Goal: Task Accomplishment & Management: Manage account settings

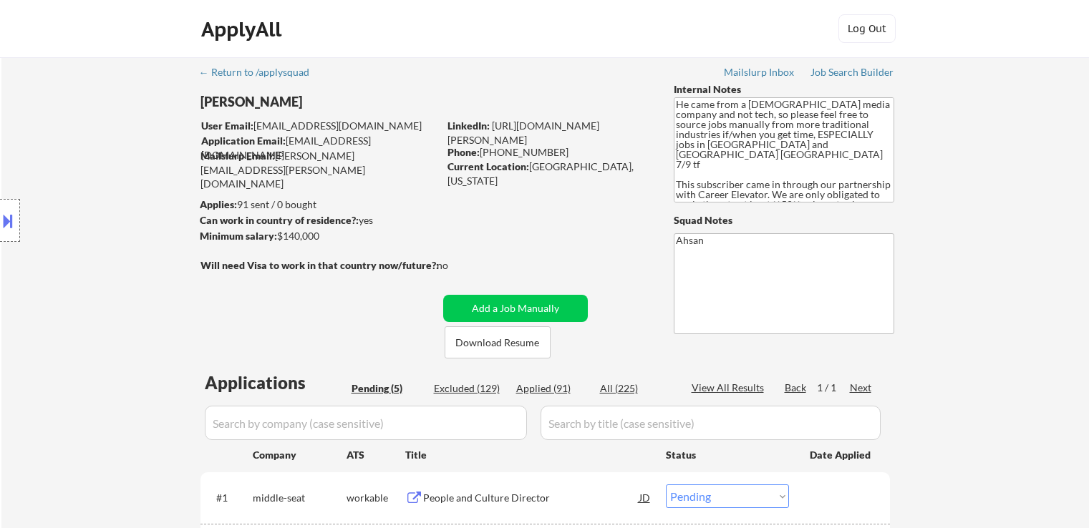
select select ""pending""
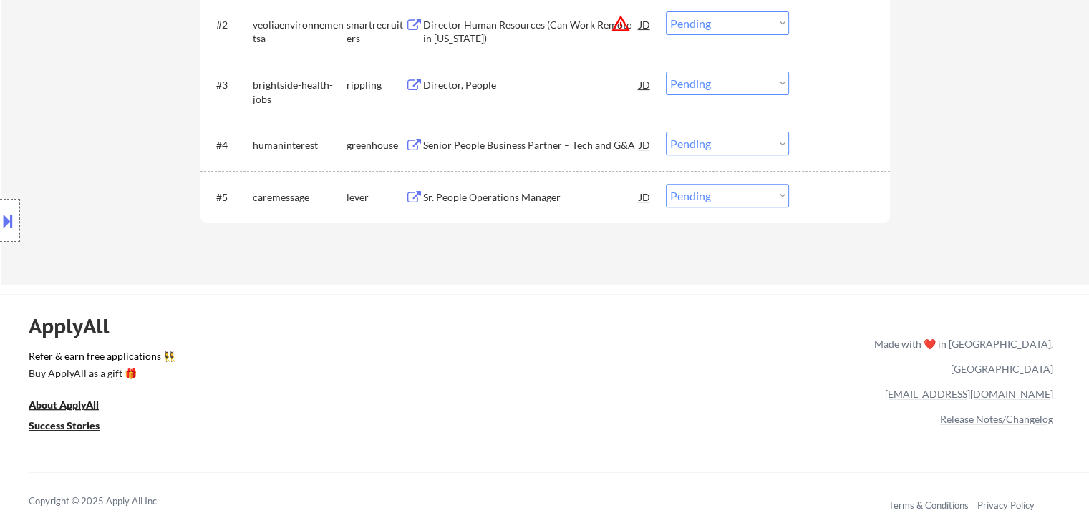
scroll to position [286, 0]
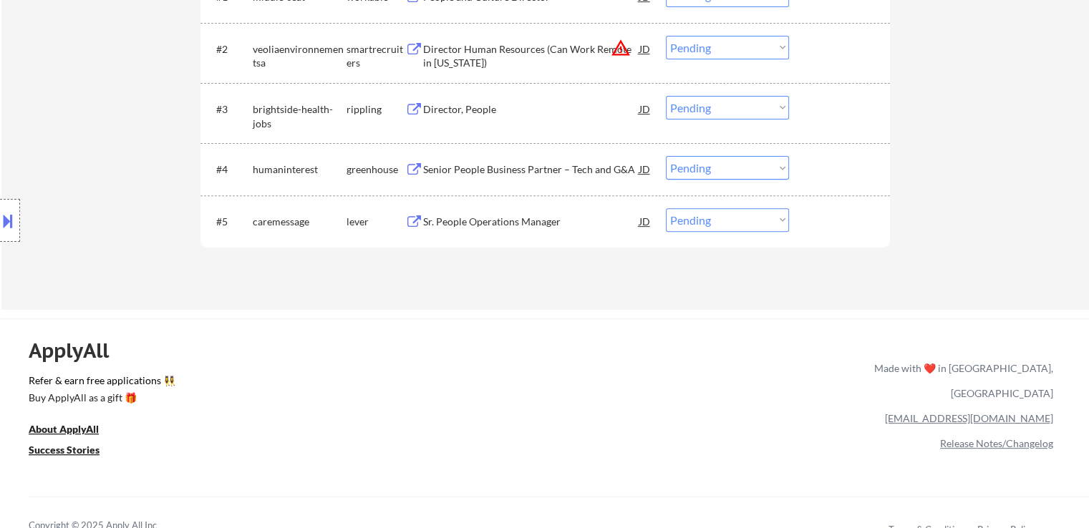
click at [162, 175] on div "Location Inclusions: [GEOGRAPHIC_DATA], [GEOGRAPHIC_DATA] [GEOGRAPHIC_DATA], [G…" at bounding box center [128, 221] width 256 height 266
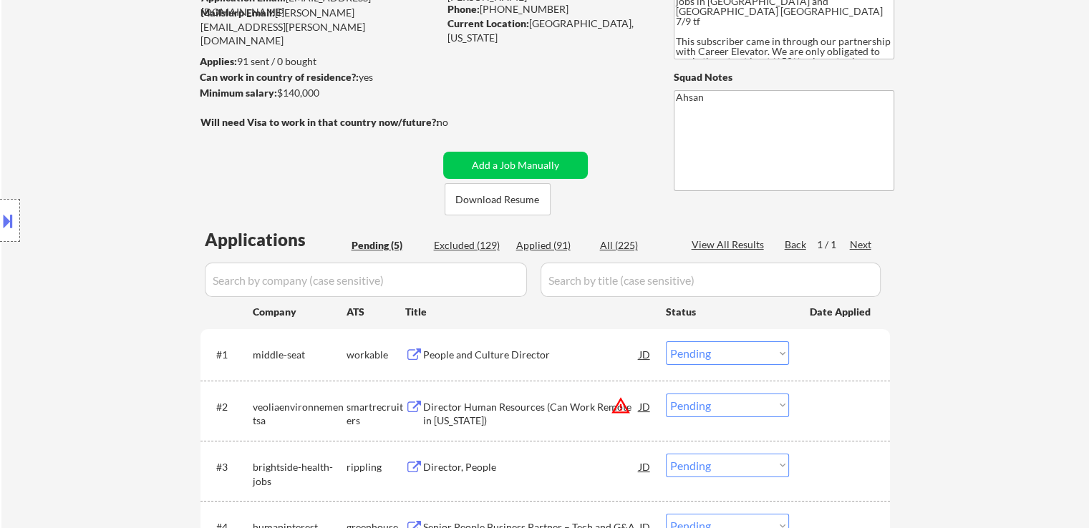
scroll to position [143, 0]
click at [143, 190] on div "Location Inclusions: [GEOGRAPHIC_DATA], [GEOGRAPHIC_DATA] [GEOGRAPHIC_DATA], [G…" at bounding box center [128, 221] width 256 height 266
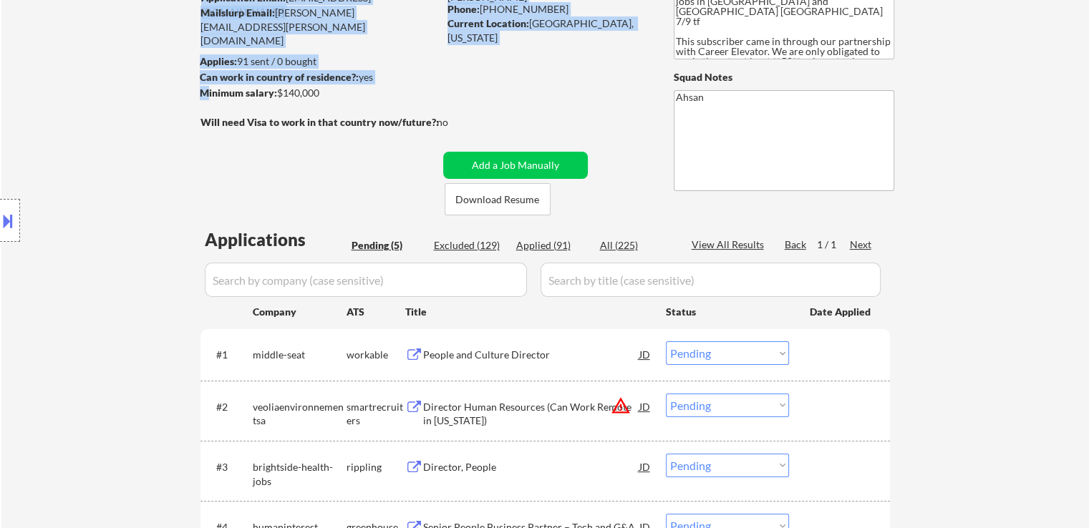
drag, startPoint x: 389, startPoint y: 107, endPoint x: 207, endPoint y: 87, distance: 183.7
click at [207, 87] on div "← Return to /applysquad Mailslurp Inbox Job Search Builder [PERSON_NAME] User E…" at bounding box center [545, 285] width 714 height 742
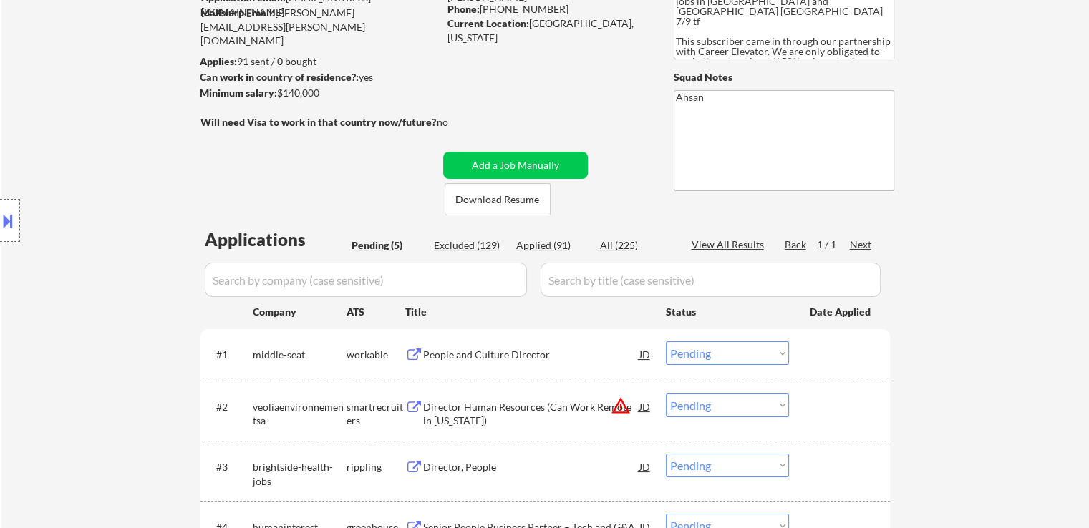
click at [434, 100] on div "Minimum salary: $140,000" at bounding box center [319, 93] width 238 height 15
click at [115, 179] on div "Location Inclusions: [GEOGRAPHIC_DATA], [GEOGRAPHIC_DATA] [GEOGRAPHIC_DATA], [G…" at bounding box center [128, 221] width 256 height 266
click at [1056, 254] on div "← Return to /applysquad Mailslurp Inbox Job Search Builder [PERSON_NAME] User E…" at bounding box center [544, 291] width 1087 height 754
click at [77, 201] on div "Location Inclusions: [GEOGRAPHIC_DATA], [GEOGRAPHIC_DATA] [GEOGRAPHIC_DATA], [G…" at bounding box center [128, 221] width 256 height 266
click at [56, 175] on div "Location Inclusions: [GEOGRAPHIC_DATA], [GEOGRAPHIC_DATA] [GEOGRAPHIC_DATA], [G…" at bounding box center [128, 221] width 256 height 266
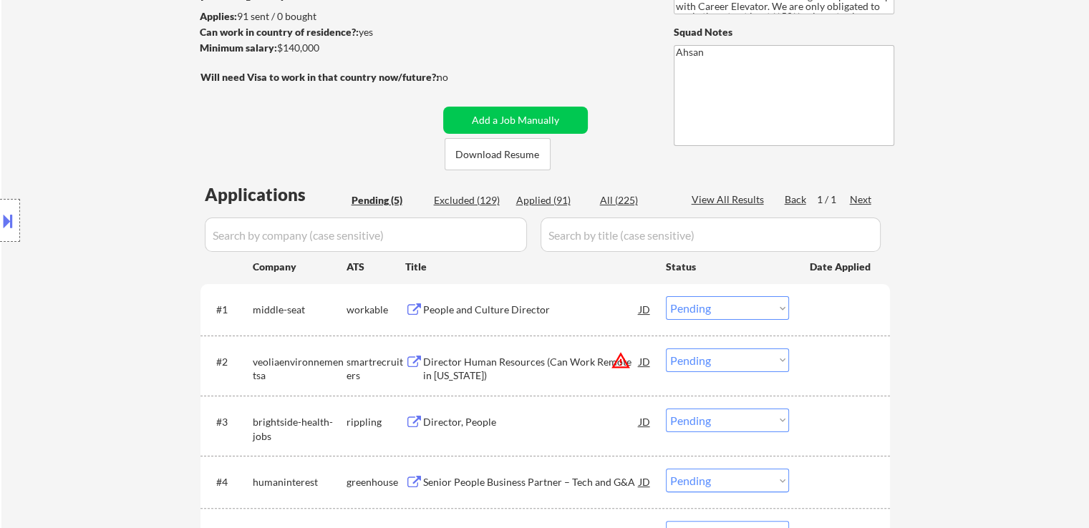
scroll to position [286, 0]
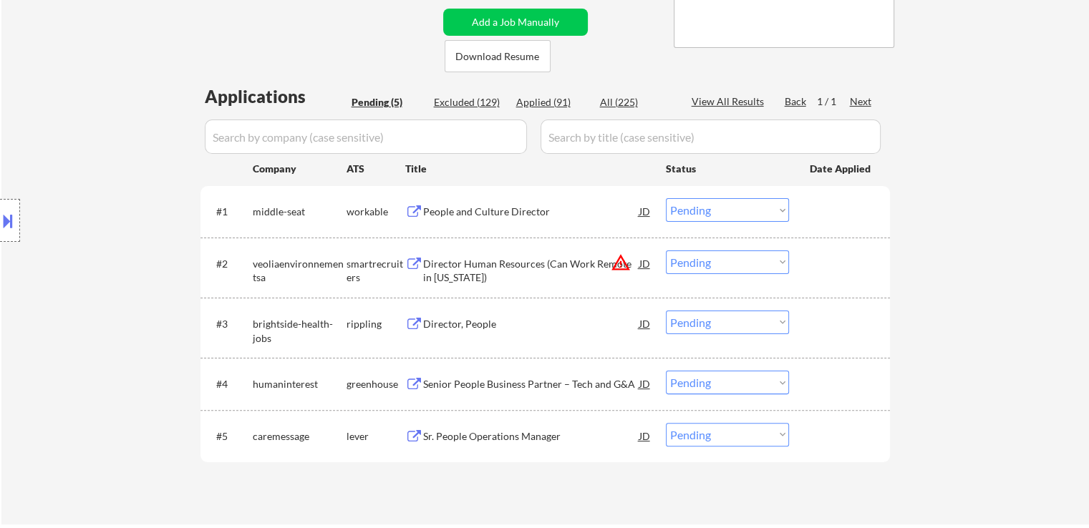
click at [101, 175] on div "Location Inclusions: [GEOGRAPHIC_DATA], [GEOGRAPHIC_DATA] [GEOGRAPHIC_DATA], [G…" at bounding box center [128, 221] width 256 height 266
click at [463, 210] on div "People and Culture Director" at bounding box center [531, 212] width 216 height 14
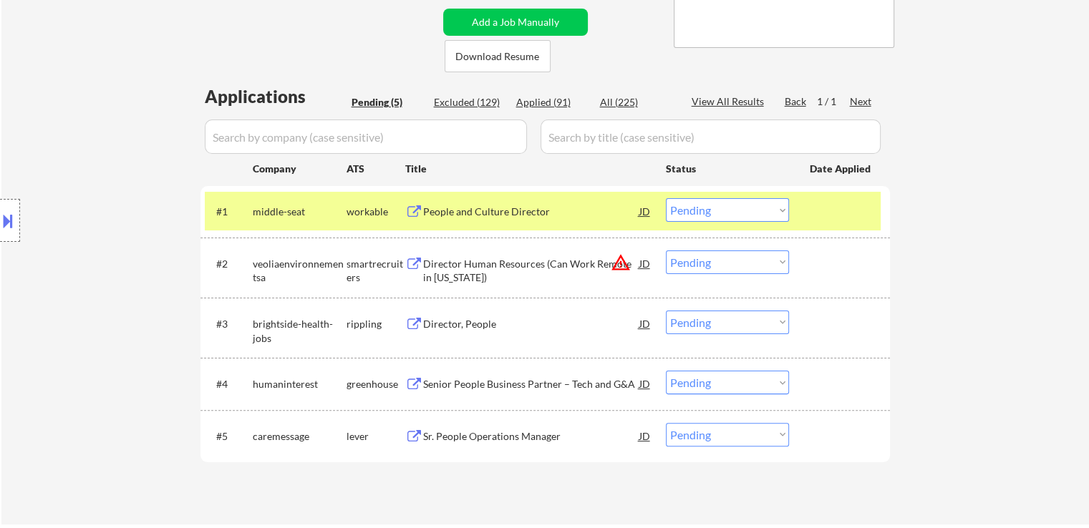
click at [470, 268] on div "Director Human Resources (Can Work Remote in [US_STATE])" at bounding box center [531, 271] width 216 height 28
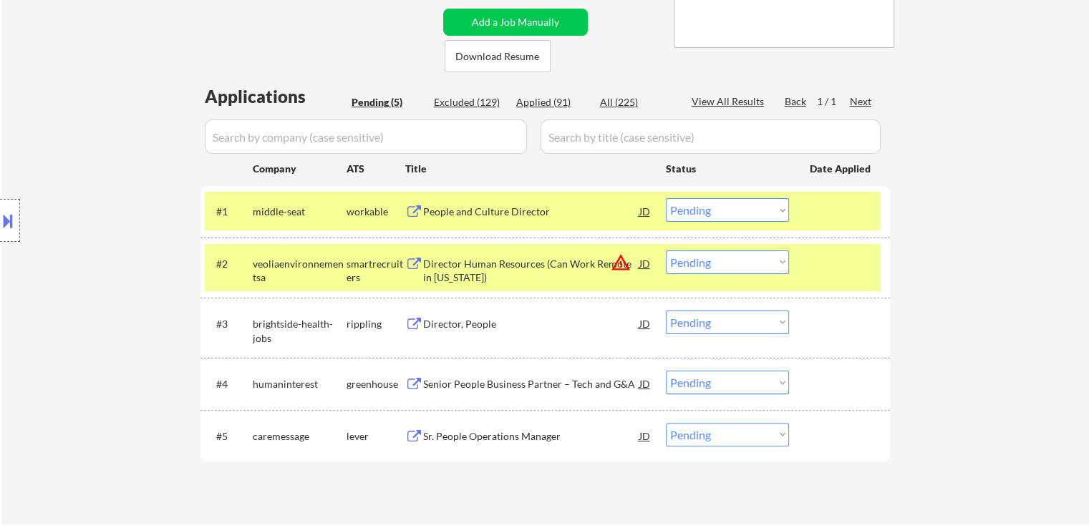
click at [467, 324] on div "Director, People" at bounding box center [531, 324] width 216 height 14
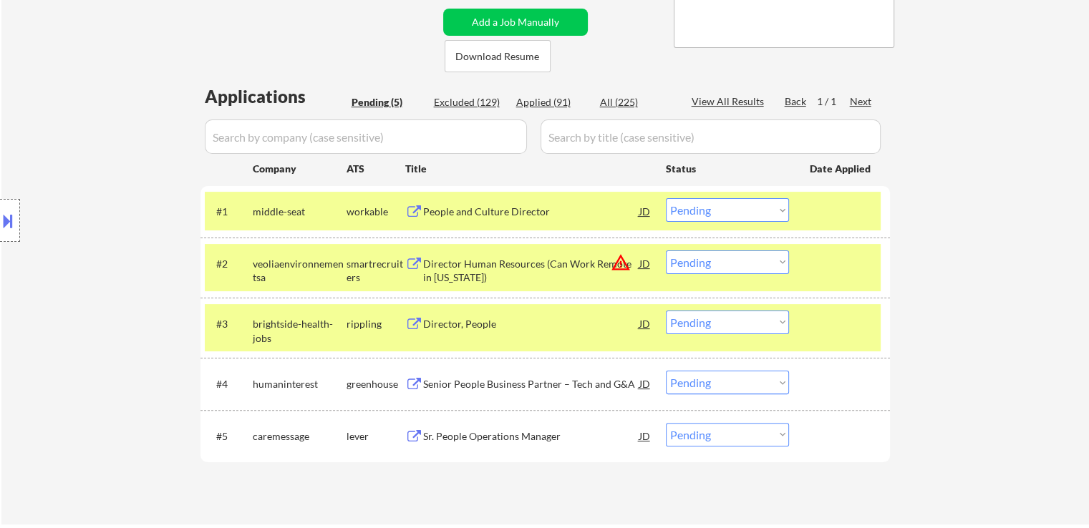
drag, startPoint x: 467, startPoint y: 390, endPoint x: 450, endPoint y: 439, distance: 51.4
click at [467, 389] on div "Senior People Business Partner – Tech and G&A" at bounding box center [531, 384] width 216 height 14
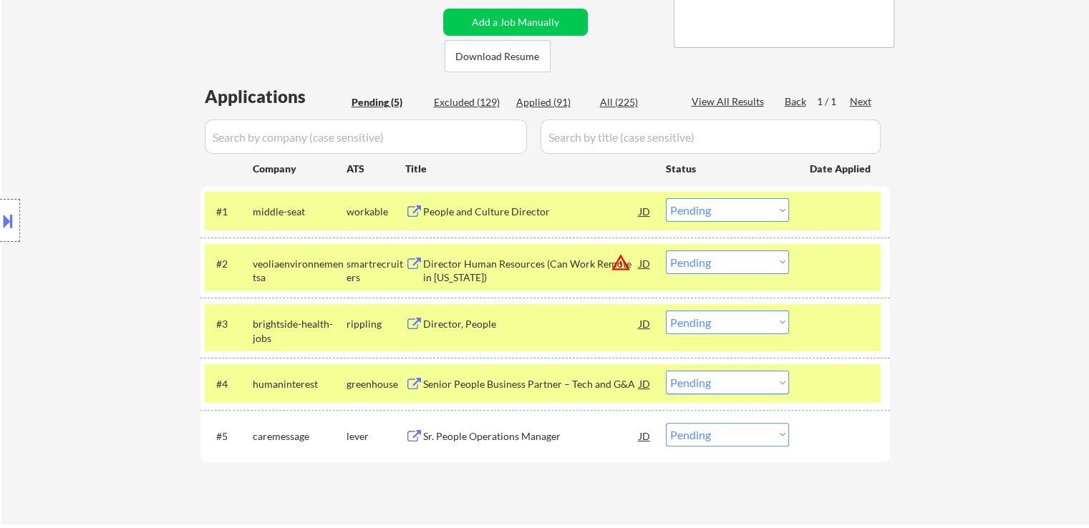
click at [453, 429] on div "Sr. People Operations Manager" at bounding box center [531, 436] width 216 height 14
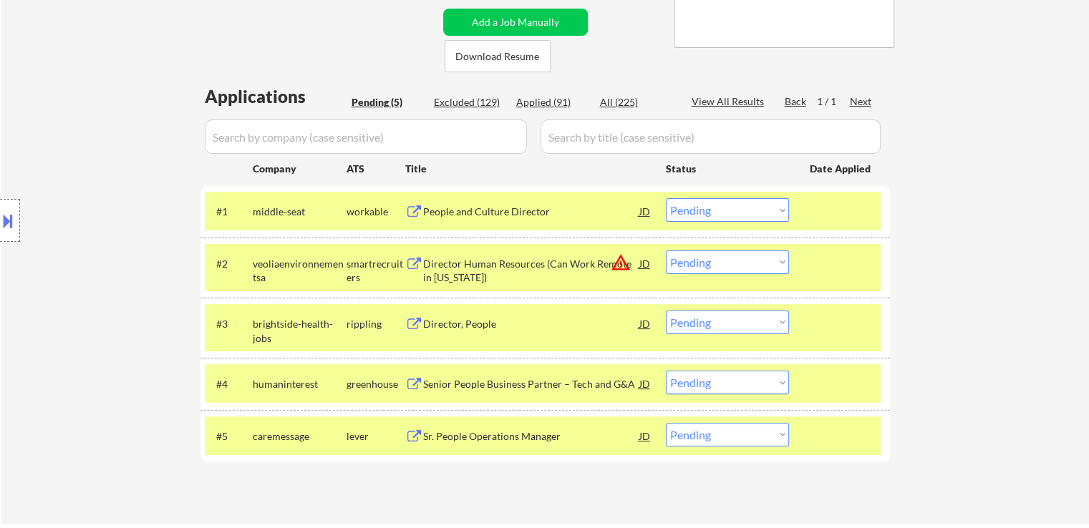
select select ""pending""
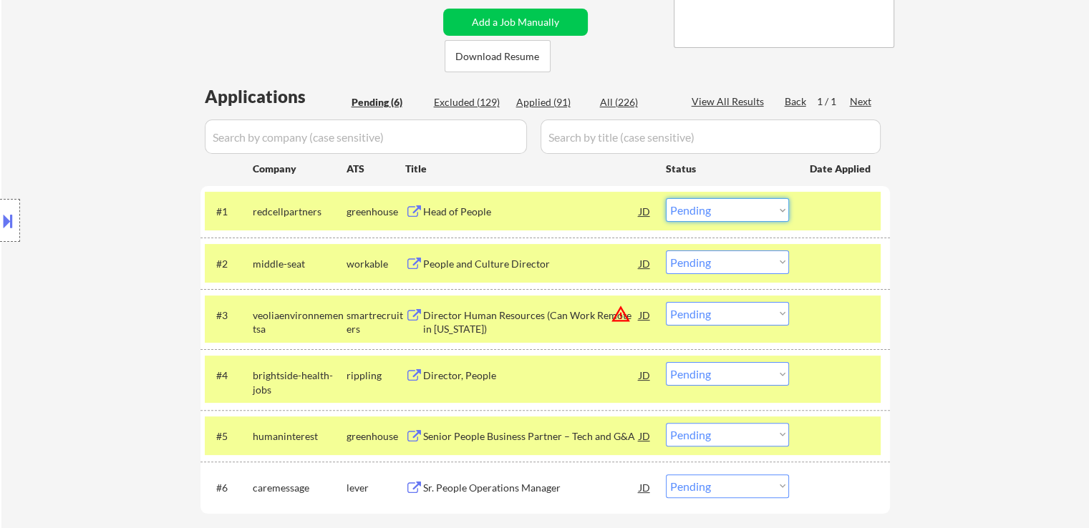
click at [689, 208] on select "Choose an option... Pending Applied Excluded (Questions) Excluded (Expired) Exc…" at bounding box center [727, 210] width 123 height 24
click at [729, 264] on select "Choose an option... Pending Applied Excluded (Questions) Excluded (Expired) Exc…" at bounding box center [727, 263] width 123 height 24
click at [666, 251] on select "Choose an option... Pending Applied Excluded (Questions) Excluded (Expired) Exc…" at bounding box center [727, 263] width 123 height 24
select select ""pending""
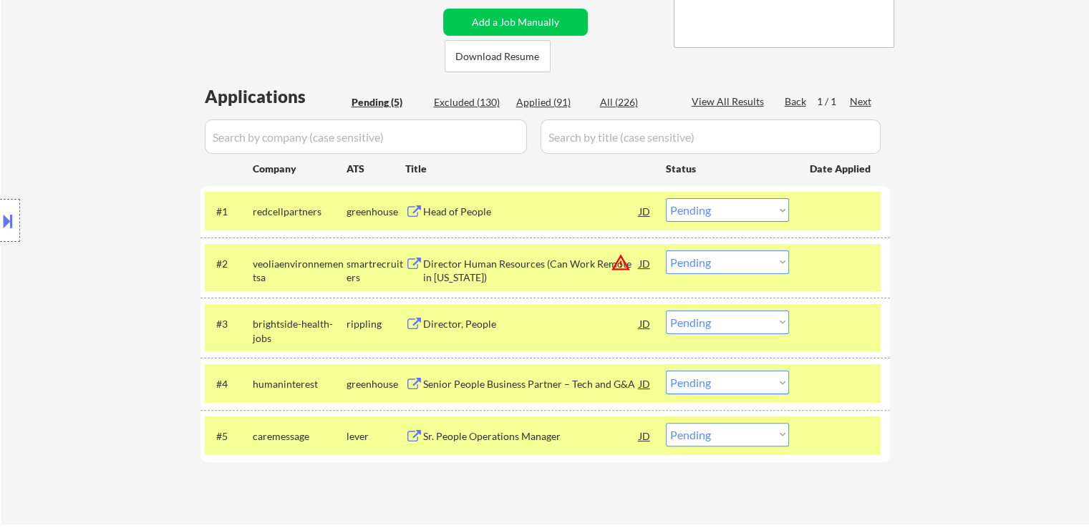
click at [19, 229] on div at bounding box center [10, 220] width 20 height 43
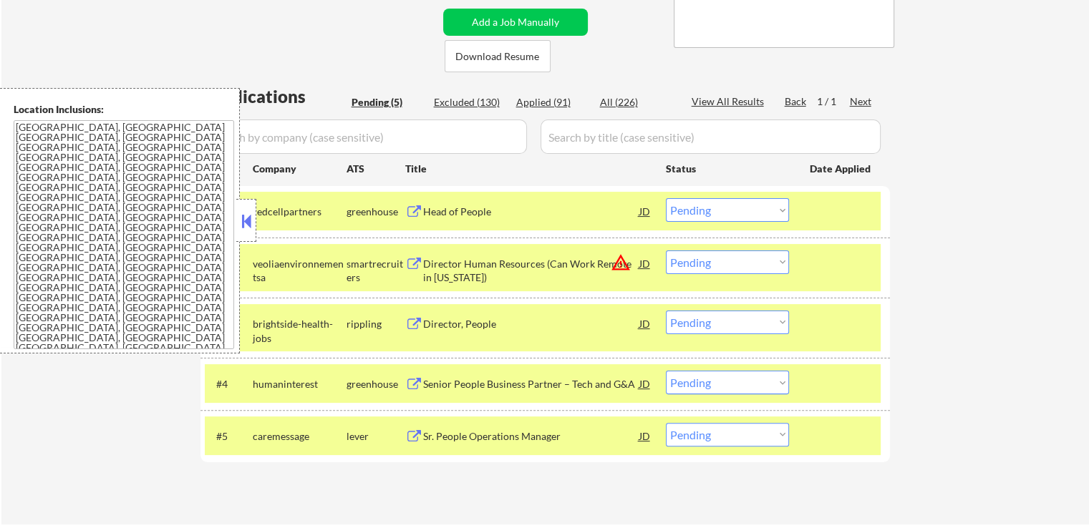
click at [248, 223] on button at bounding box center [246, 220] width 16 height 21
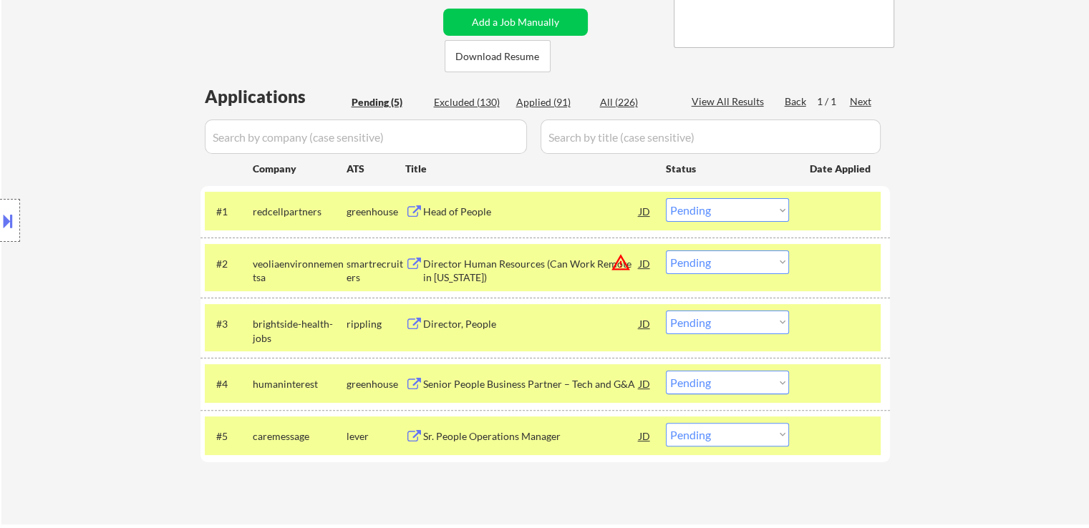
drag, startPoint x: 720, startPoint y: 205, endPoint x: 721, endPoint y: 218, distance: 13.0
click at [720, 210] on select "Choose an option... Pending Applied Excluded (Questions) Excluded (Expired) Exc…" at bounding box center [727, 210] width 123 height 24
click at [666, 198] on select "Choose an option... Pending Applied Excluded (Questions) Excluded (Expired) Exc…" at bounding box center [727, 210] width 123 height 24
select select ""pending""
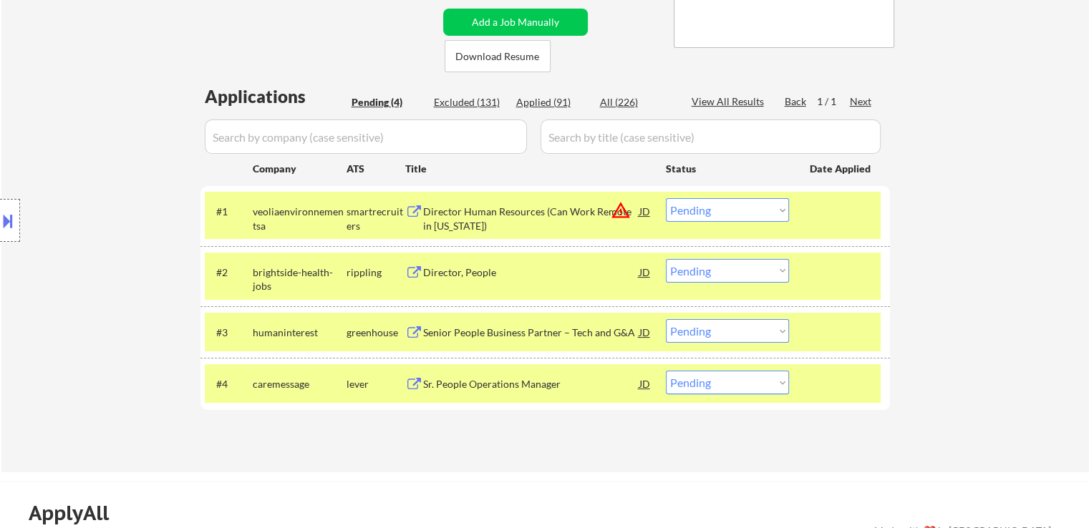
click at [734, 386] on select "Choose an option... Pending Applied Excluded (Questions) Excluded (Expired) Exc…" at bounding box center [727, 383] width 123 height 24
select select ""excluded__salary_""
click at [666, 371] on select "Choose an option... Pending Applied Excluded (Questions) Excluded (Expired) Exc…" at bounding box center [727, 383] width 123 height 24
click at [518, 212] on div "Director Human Resources (Can Work Remote in [US_STATE])" at bounding box center [531, 219] width 216 height 28
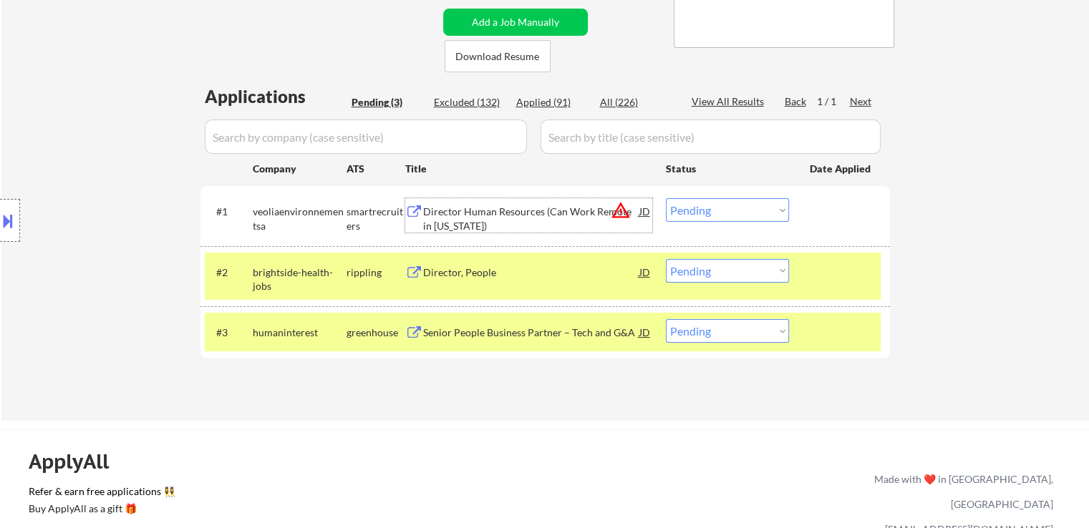
click at [716, 215] on select "Choose an option... Pending Applied Excluded (Questions) Excluded (Expired) Exc…" at bounding box center [727, 210] width 123 height 24
click at [666, 198] on select "Choose an option... Pending Applied Excluded (Questions) Excluded (Expired) Exc…" at bounding box center [727, 210] width 123 height 24
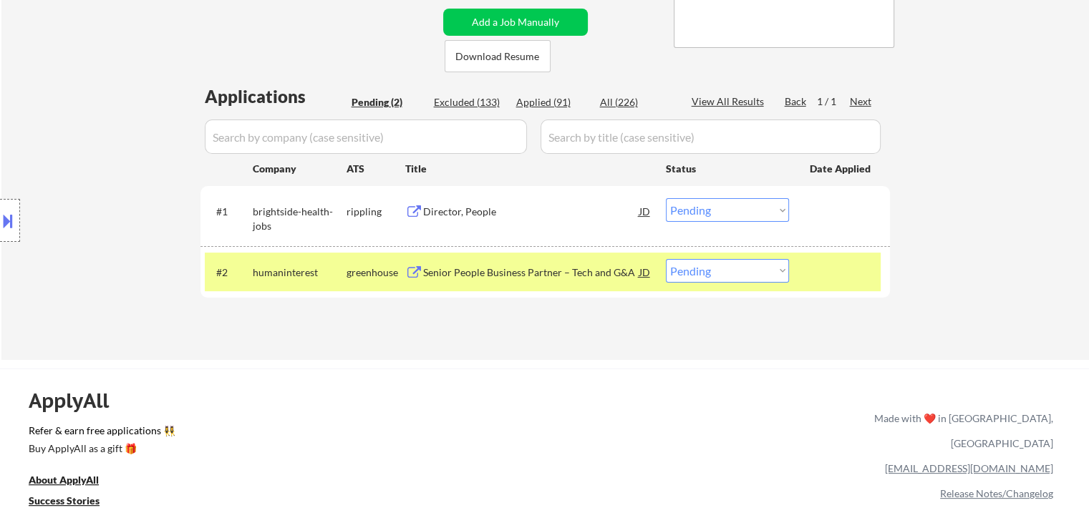
drag, startPoint x: 402, startPoint y: 399, endPoint x: 637, endPoint y: 158, distance: 336.1
click at [407, 387] on div "ApplyAll Refer & earn free applications 👯‍♀️ Buy ApplyAll as a gift 🎁 About App…" at bounding box center [544, 492] width 1089 height 227
drag, startPoint x: 711, startPoint y: 210, endPoint x: 710, endPoint y: 219, distance: 8.6
click at [711, 210] on select "Choose an option... Pending Applied Excluded (Questions) Excluded (Expired) Exc…" at bounding box center [727, 210] width 123 height 24
select select ""applied""
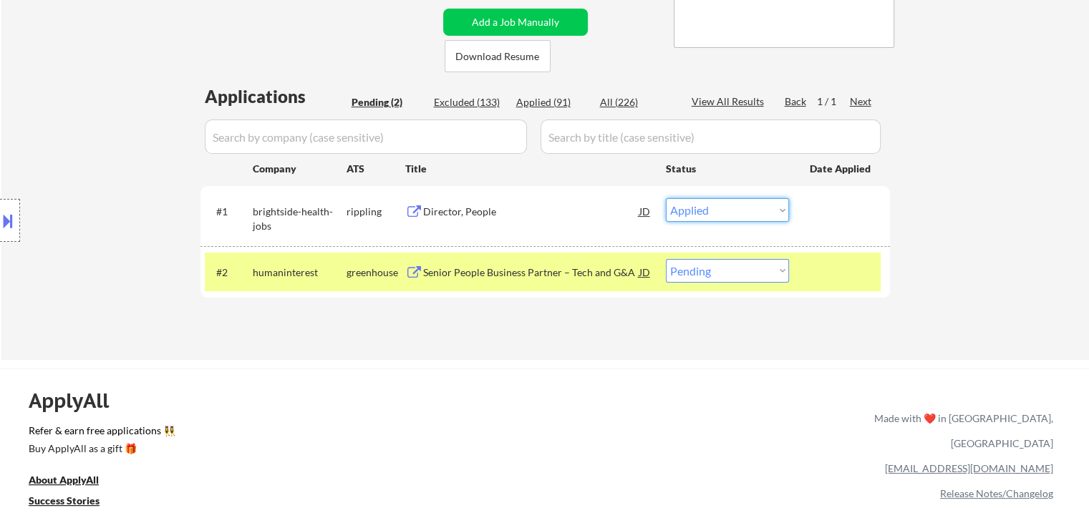
click at [666, 198] on select "Choose an option... Pending Applied Excluded (Questions) Excluded (Expired) Exc…" at bounding box center [727, 210] width 123 height 24
click at [714, 277] on select "Choose an option... Pending Applied Excluded (Questions) Excluded (Expired) Exc…" at bounding box center [727, 271] width 123 height 24
select select ""applied""
click at [666, 259] on select "Choose an option... Pending Applied Excluded (Questions) Excluded (Expired) Exc…" at bounding box center [727, 271] width 123 height 24
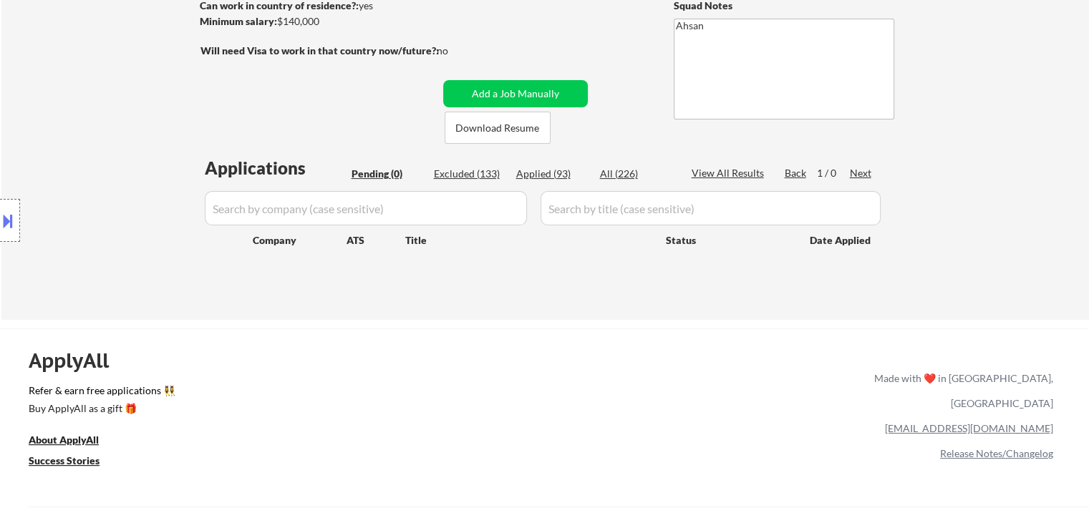
scroll to position [72, 0]
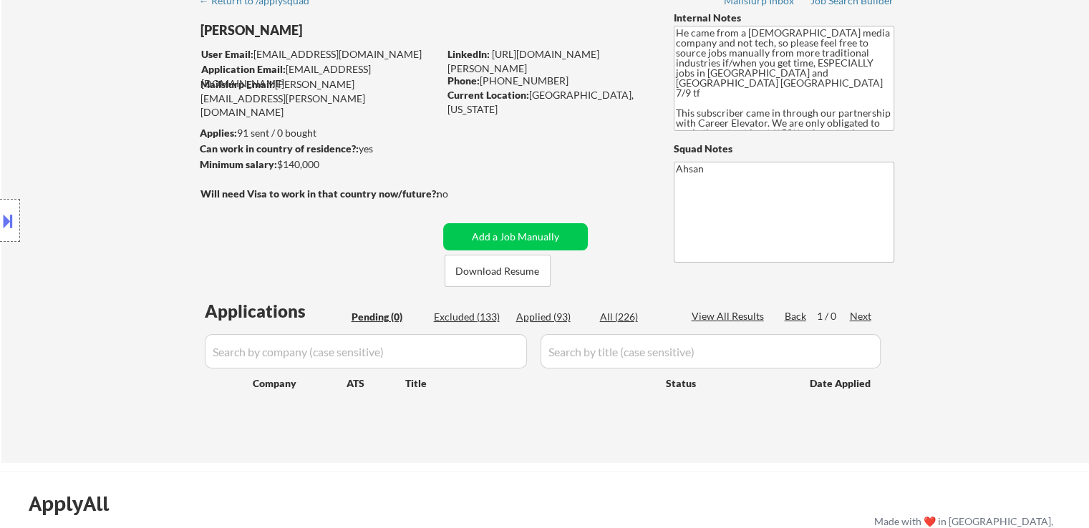
click at [218, 232] on div "Location Inclusions: [GEOGRAPHIC_DATA], [GEOGRAPHIC_DATA] [GEOGRAPHIC_DATA], [G…" at bounding box center [128, 221] width 256 height 266
